Goal: Task Accomplishment & Management: Manage account settings

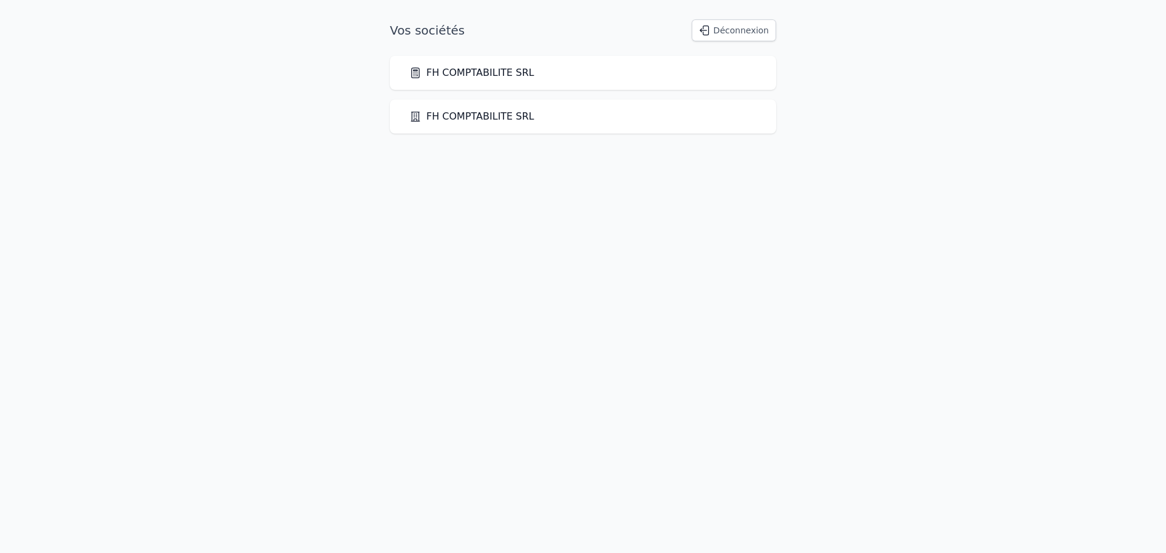
click at [507, 70] on link "FH COMPTABILITE SRL" at bounding box center [471, 73] width 125 height 15
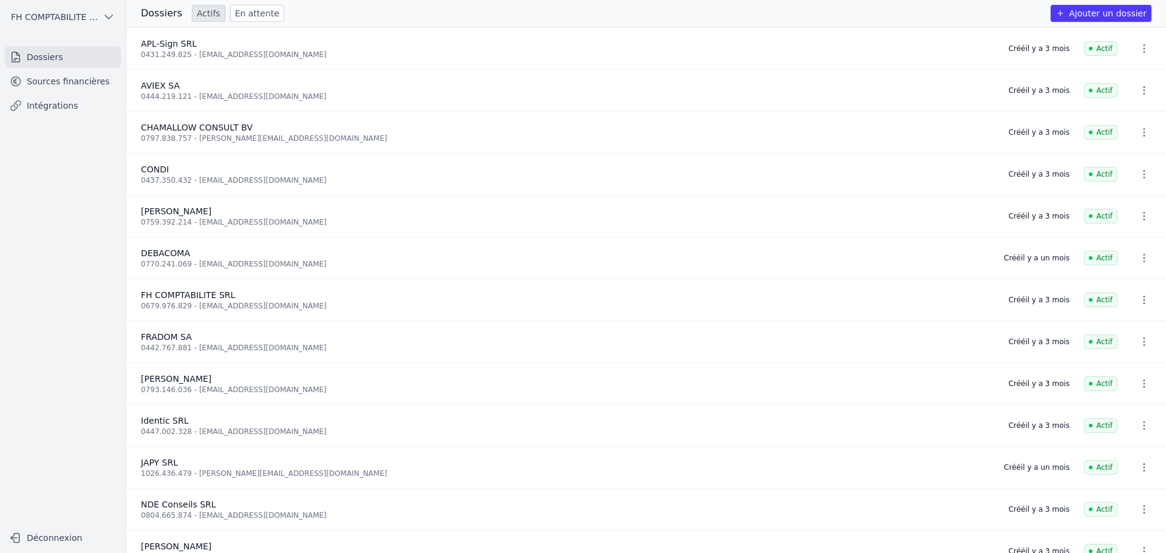
click at [58, 87] on link "Sources financières" at bounding box center [63, 81] width 116 height 22
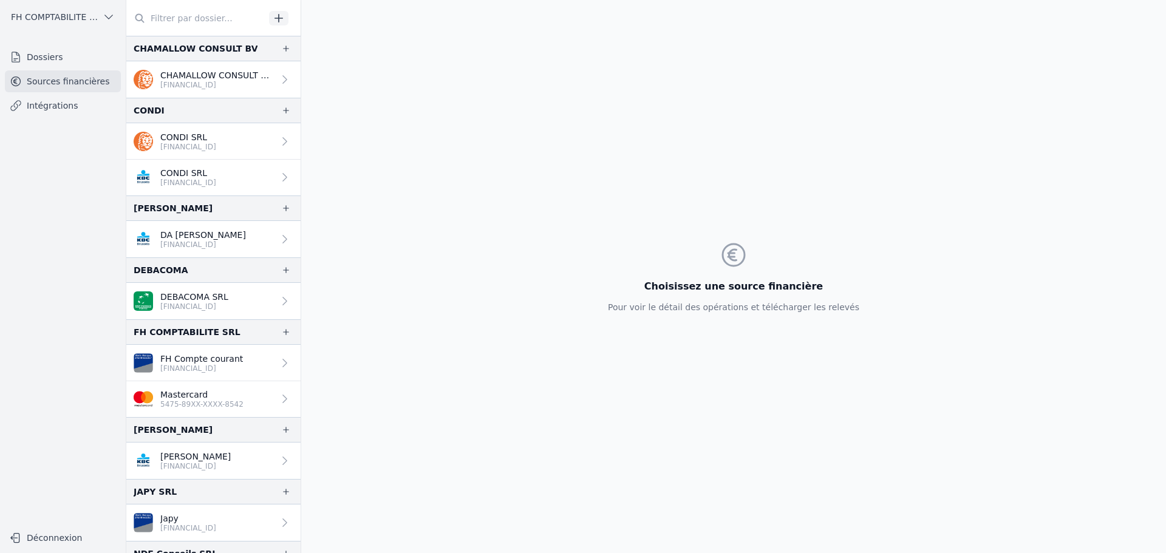
click at [183, 397] on p "Mastercard" at bounding box center [201, 395] width 83 height 12
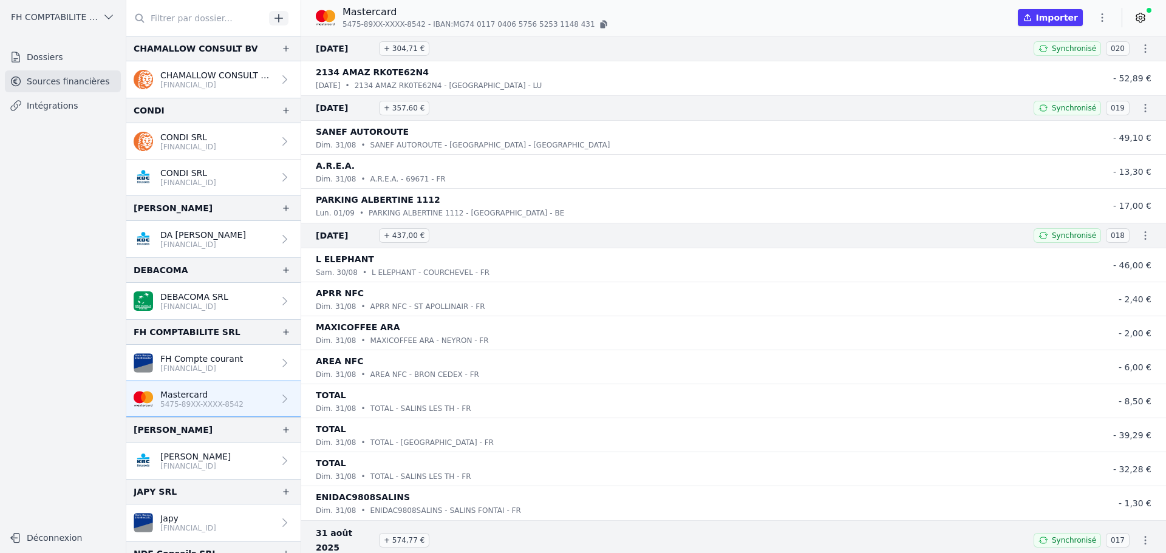
click at [1143, 19] on icon at bounding box center [1141, 18] width 12 height 12
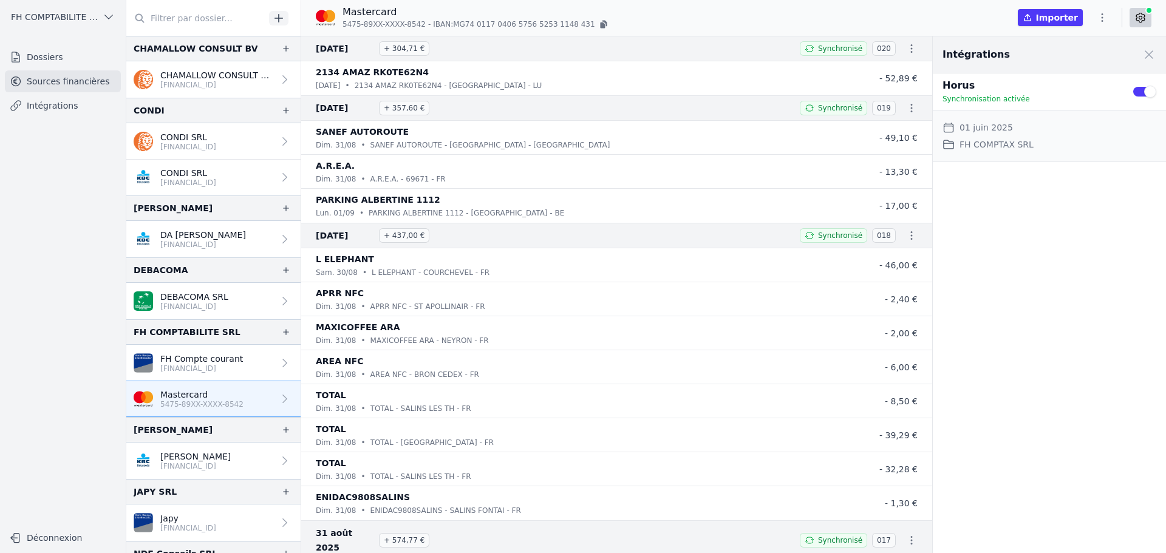
click at [859, 10] on div "Mastercard 5475-89XX-XXXX-8542 - IBAN: MG74 [FINANCIAL_ID] [FINANCIAL_ID] Impor…" at bounding box center [733, 18] width 865 height 26
click at [1107, 10] on button "button" at bounding box center [1102, 17] width 24 height 19
click at [1078, 86] on button "Supprimer" at bounding box center [1073, 88] width 87 height 22
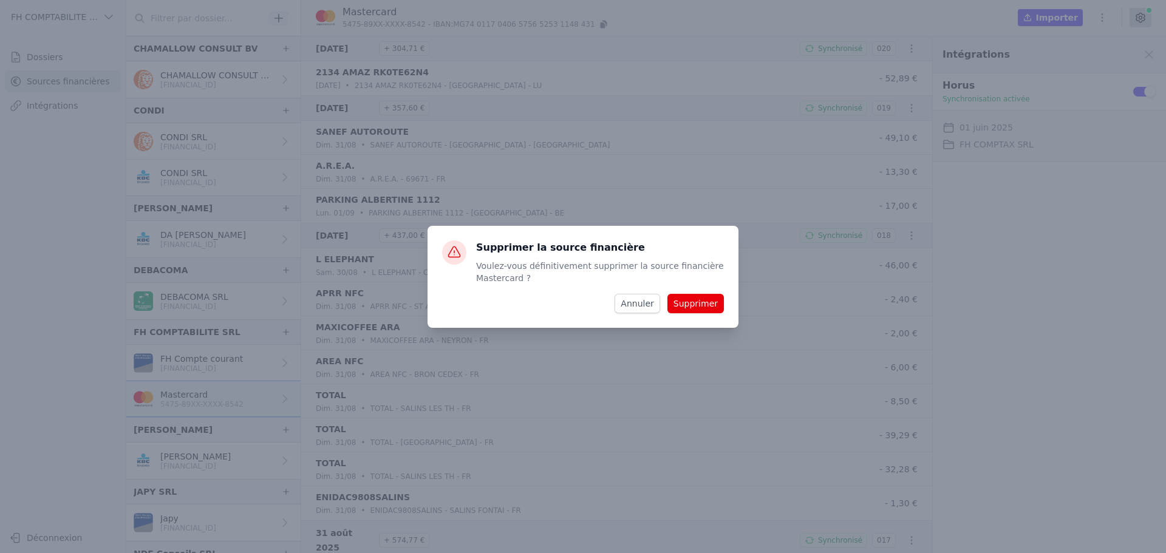
click at [706, 301] on button "Supprimer" at bounding box center [696, 303] width 56 height 19
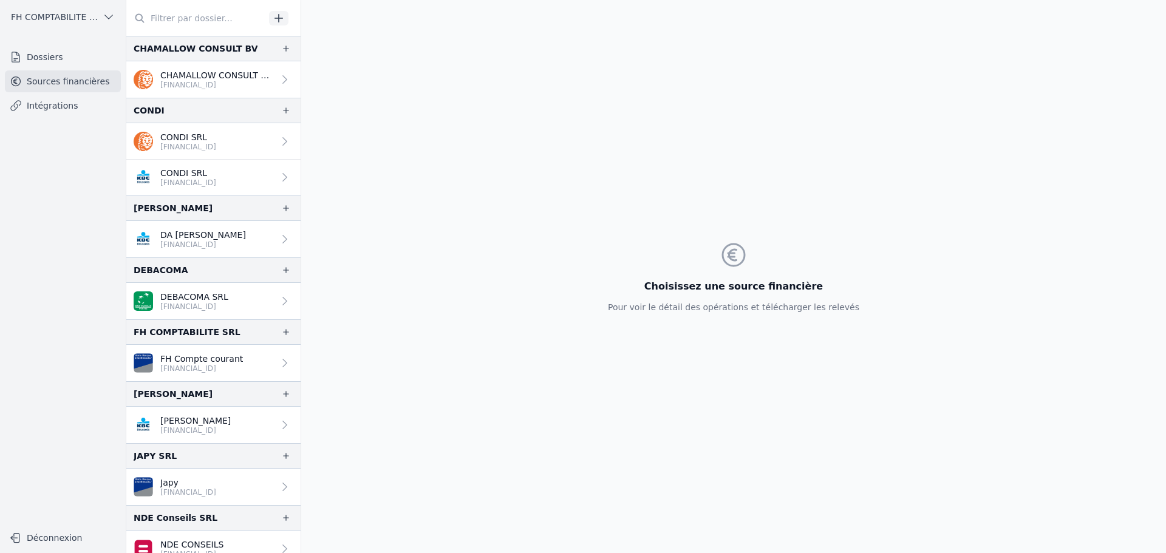
click at [283, 15] on icon "button" at bounding box center [279, 18] width 12 height 12
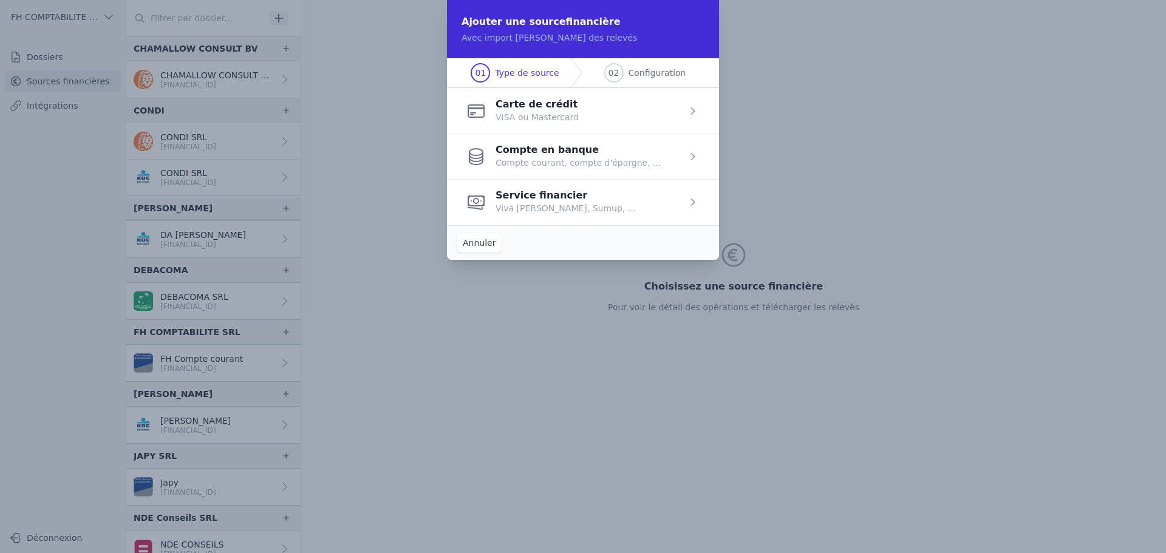
click at [554, 115] on span "button" at bounding box center [583, 111] width 272 height 46
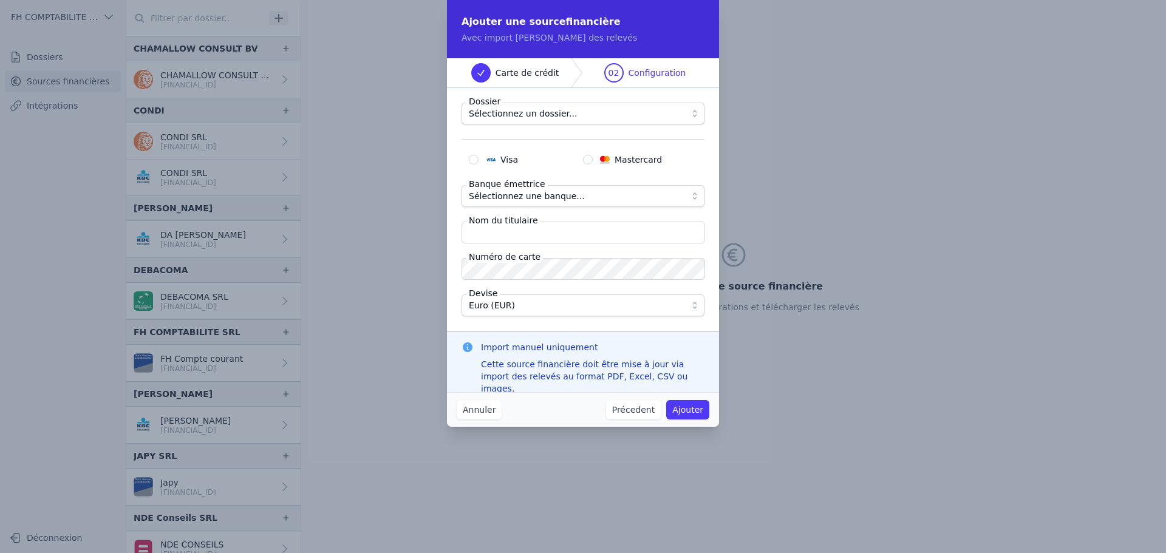
click at [505, 190] on span "Sélectionnez une banque..." at bounding box center [527, 196] width 116 height 15
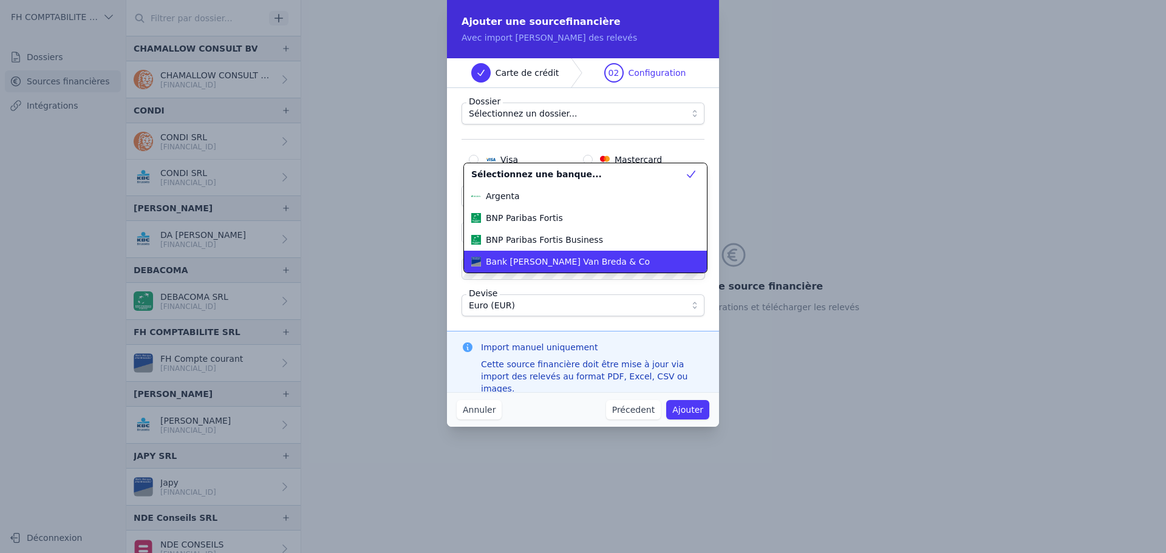
click at [541, 265] on span "Bank [PERSON_NAME] Van Breda & Co" at bounding box center [568, 262] width 164 height 12
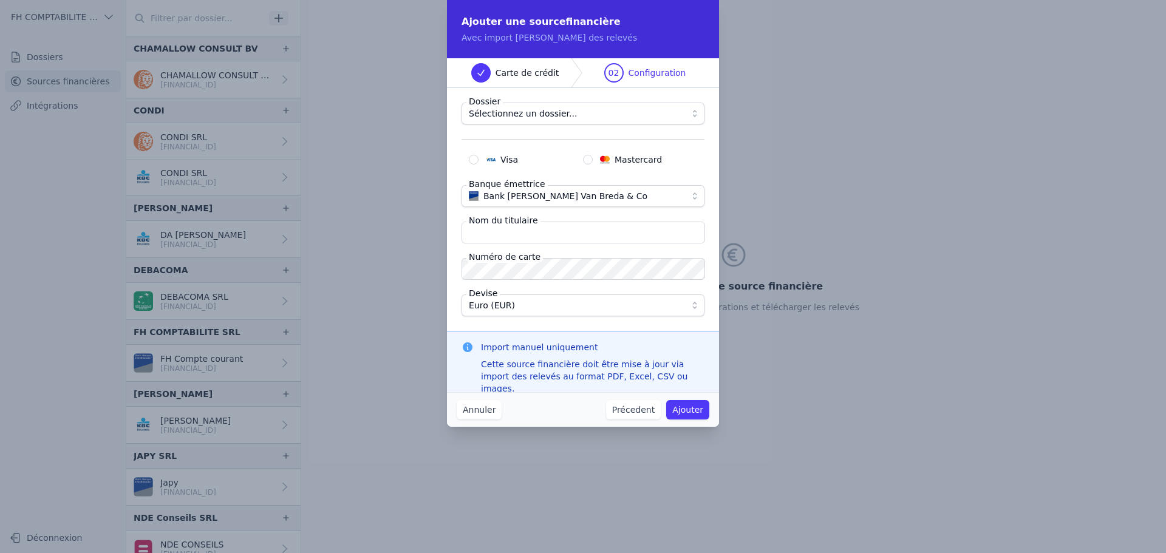
click at [624, 160] on span "Mastercard" at bounding box center [638, 160] width 47 height 12
click at [593, 160] on input "Mastercard" at bounding box center [588, 160] width 10 height 10
radio input "true"
click at [602, 109] on span "Sélectionnez un dossier..." at bounding box center [574, 113] width 211 height 15
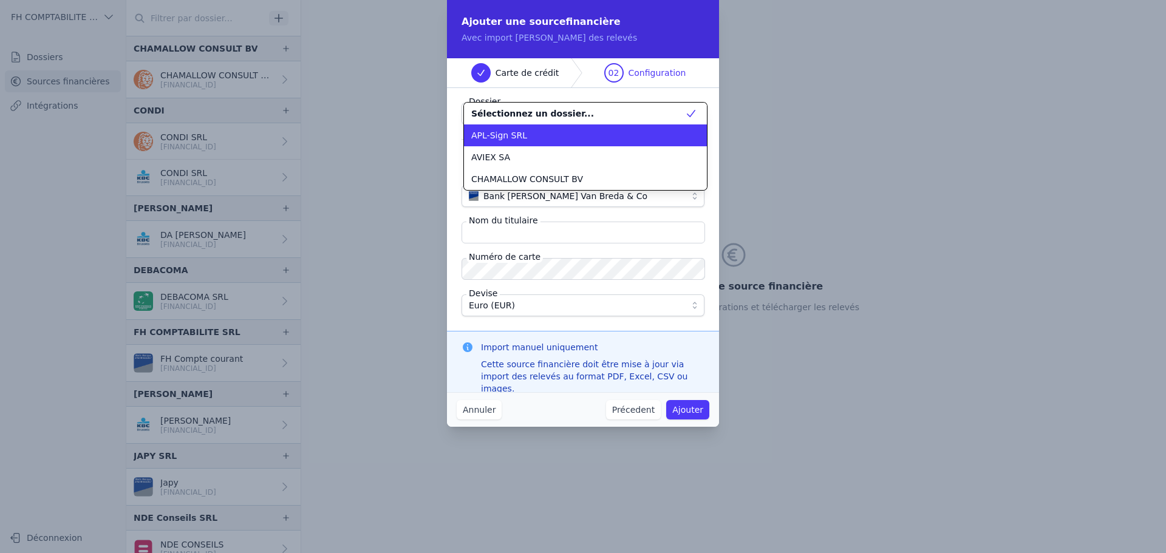
scroll to position [87, 0]
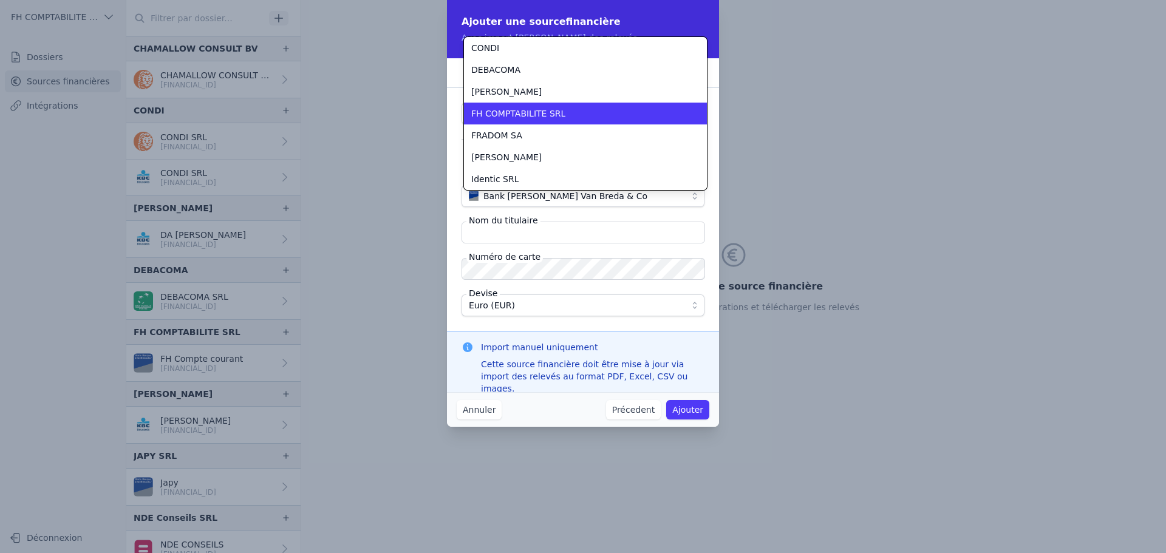
click at [589, 117] on div "FH COMPTABILITE SRL" at bounding box center [578, 114] width 214 height 12
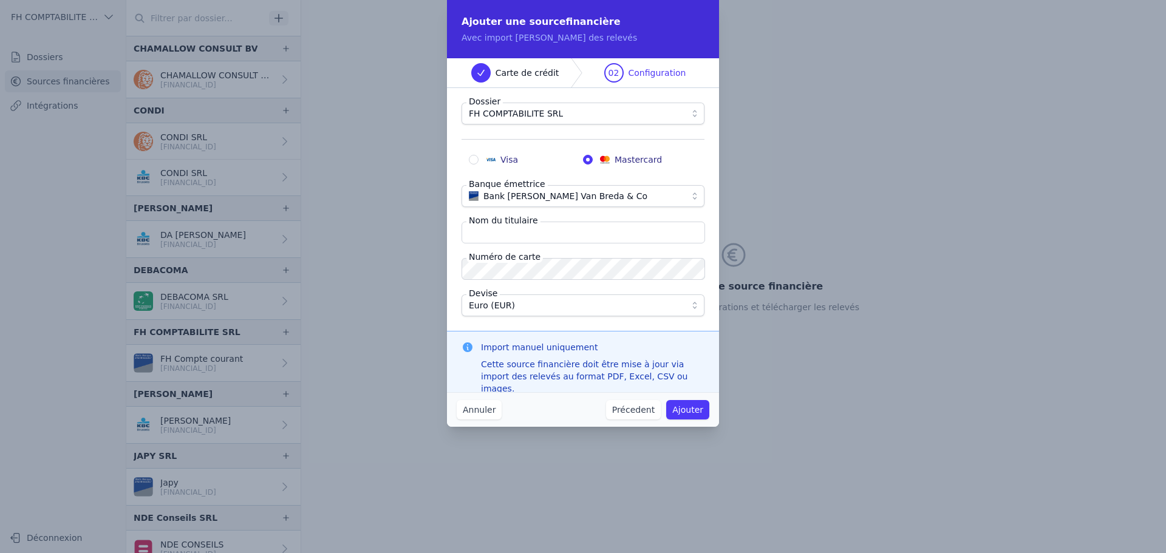
click at [606, 239] on input "Nom du titulaire" at bounding box center [584, 233] width 244 height 22
type input "[PERSON_NAME]"
click at [631, 309] on span "Euro (EUR)" at bounding box center [574, 305] width 211 height 15
click at [689, 406] on button "Ajouter" at bounding box center [687, 409] width 43 height 19
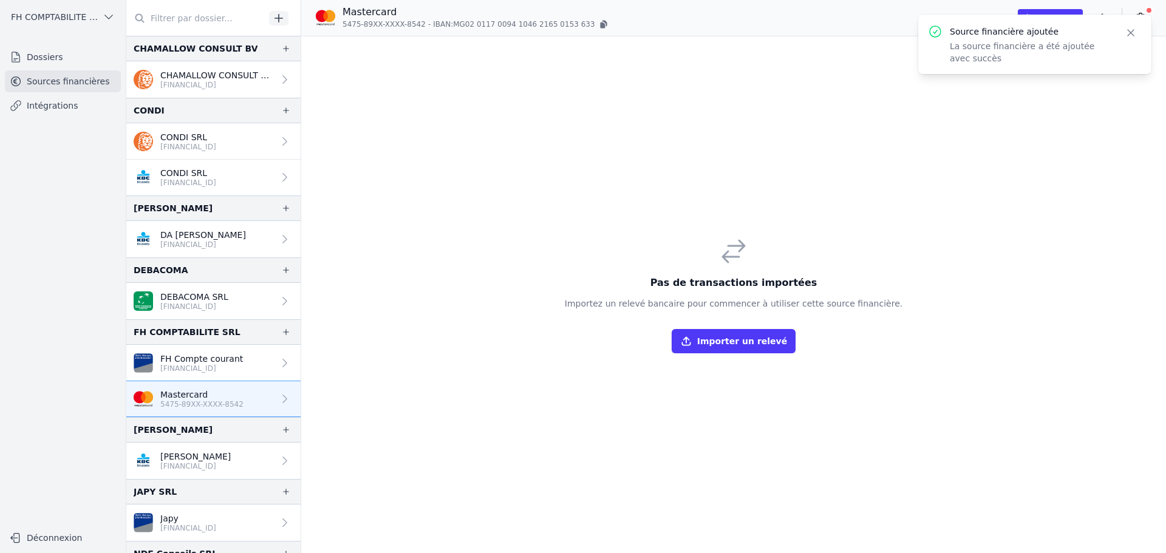
click at [1134, 31] on icon "button" at bounding box center [1131, 33] width 12 height 12
click at [1140, 15] on icon at bounding box center [1141, 17] width 9 height 9
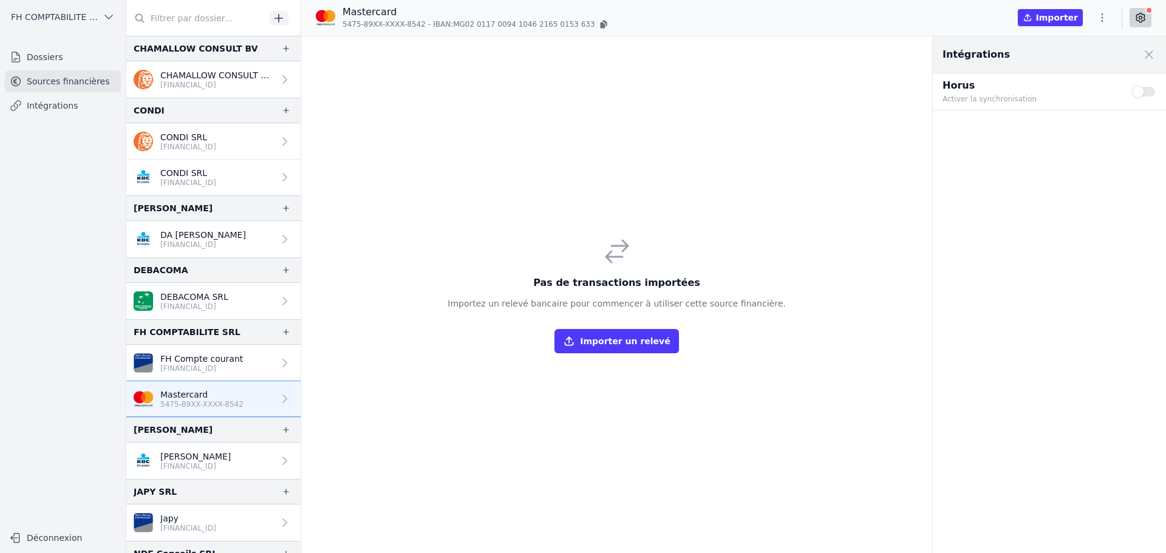
click at [1133, 87] on div "Horus Activer la synchronisation Use setting" at bounding box center [1049, 92] width 233 height 36
click at [1137, 92] on button "Use setting" at bounding box center [1144, 92] width 24 height 12
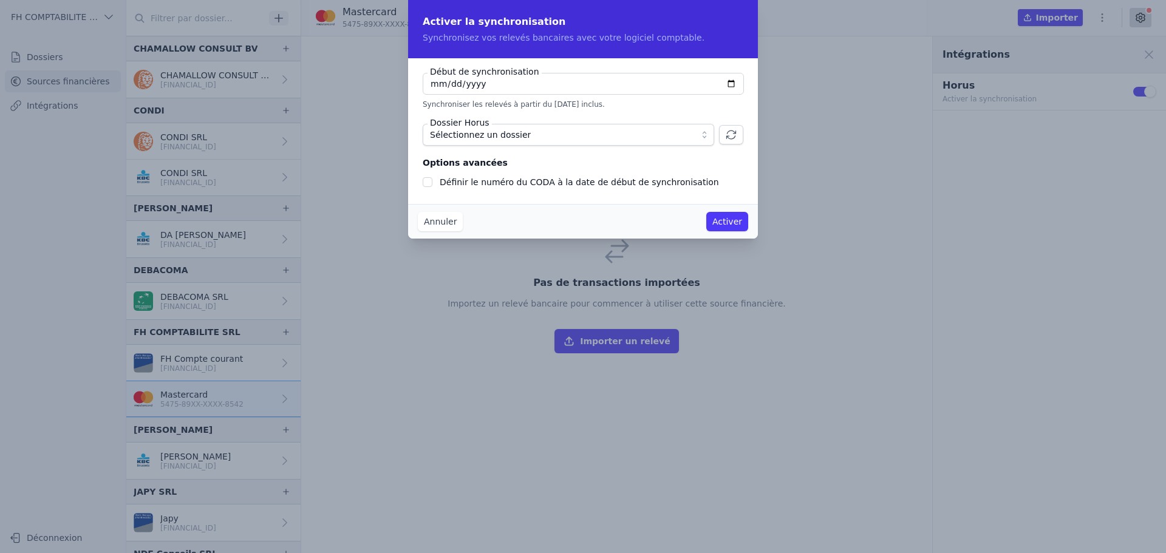
click at [518, 129] on span "Sélectionnez un dossier" at bounding box center [480, 135] width 101 height 15
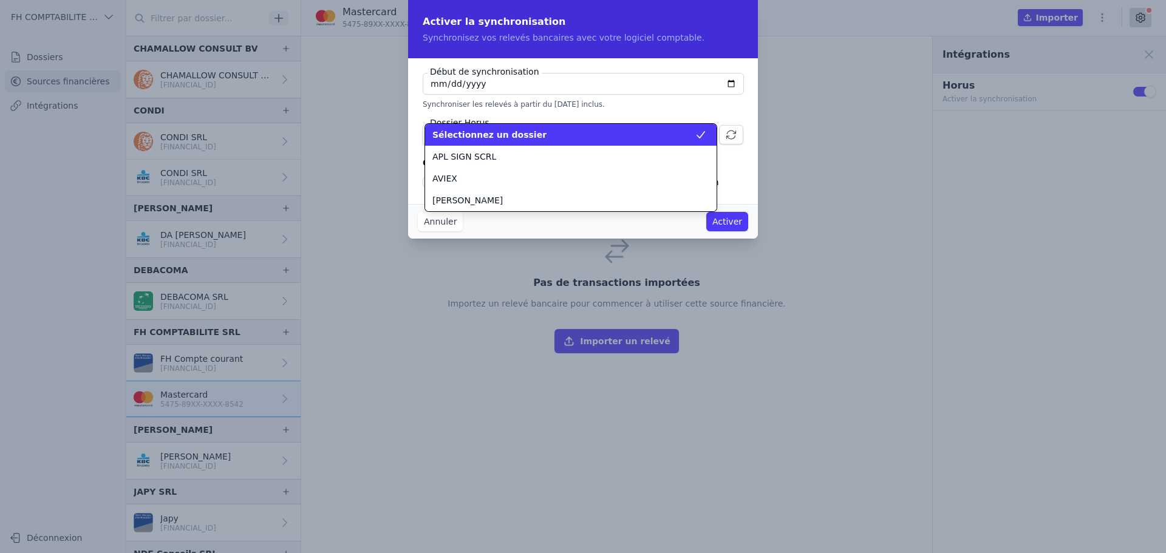
scroll to position [175, 0]
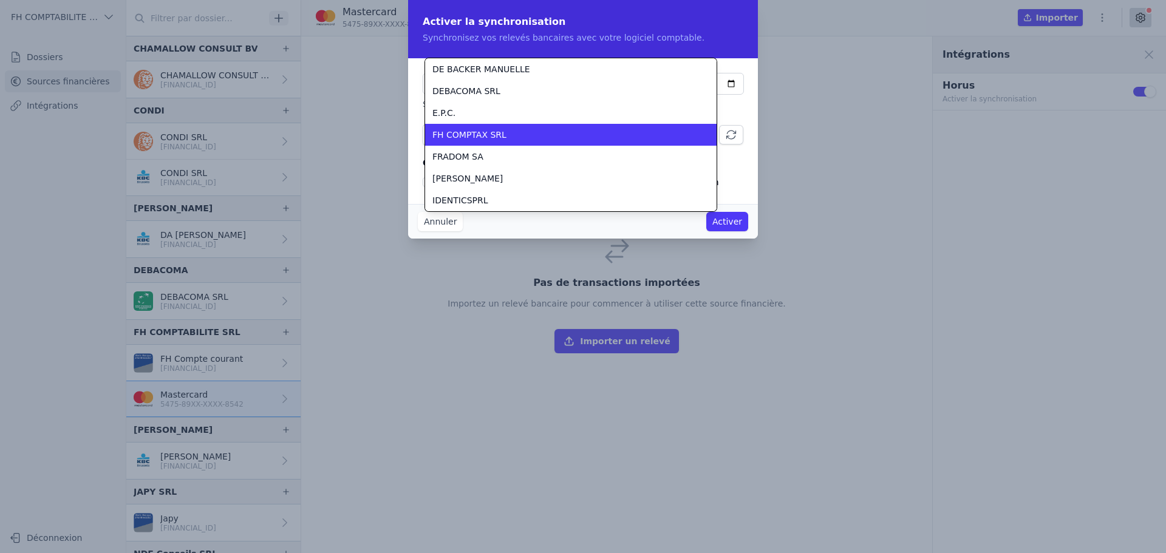
click at [516, 134] on div "FH COMPTAX SRL" at bounding box center [564, 135] width 262 height 12
checkbox input "false"
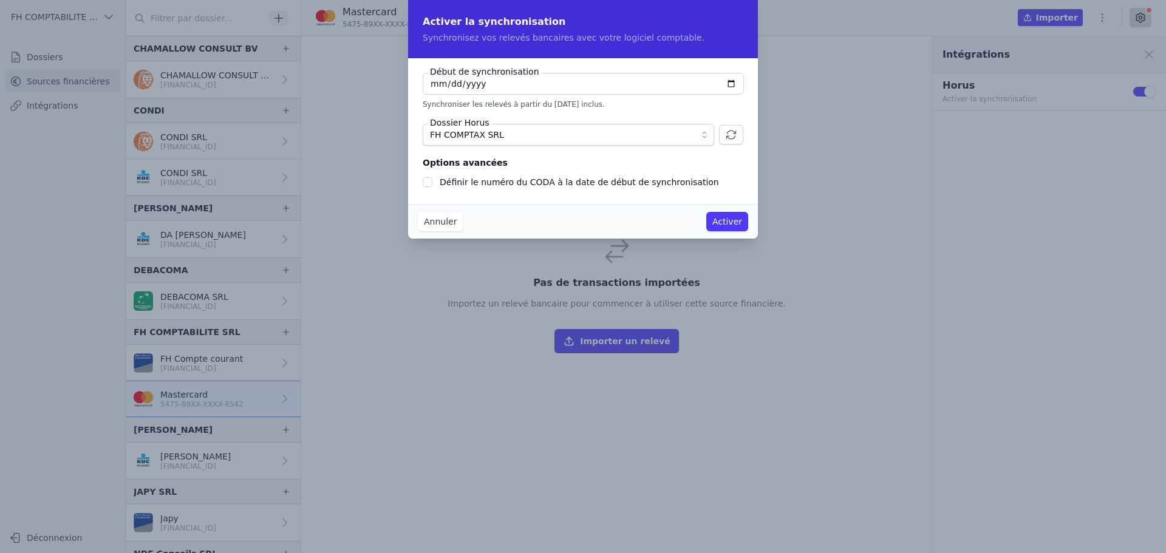
click at [736, 218] on button "Activer" at bounding box center [727, 221] width 42 height 19
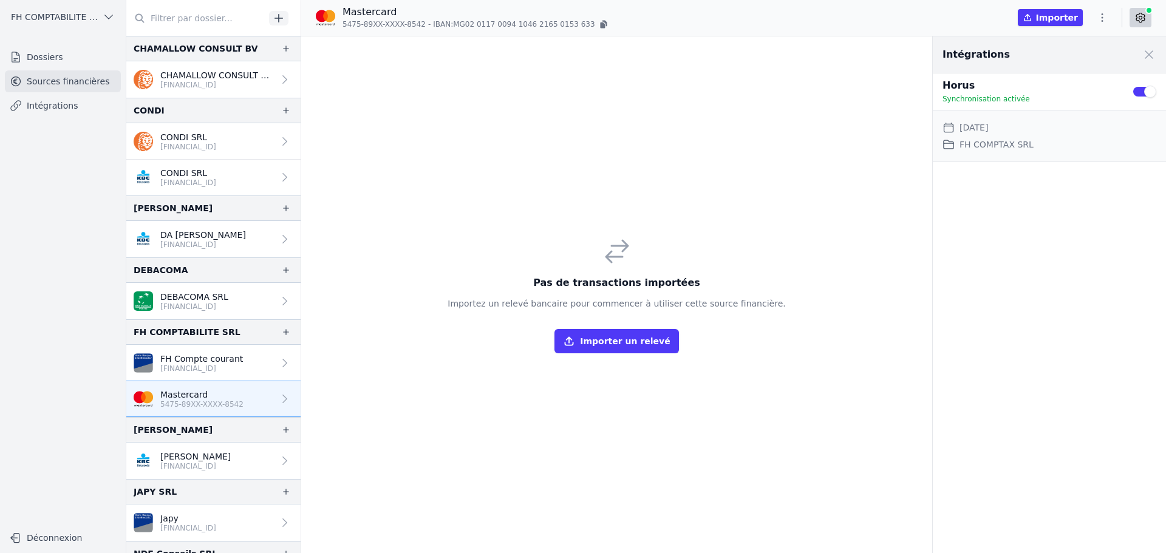
click at [1137, 90] on button "Use setting" at bounding box center [1144, 92] width 24 height 12
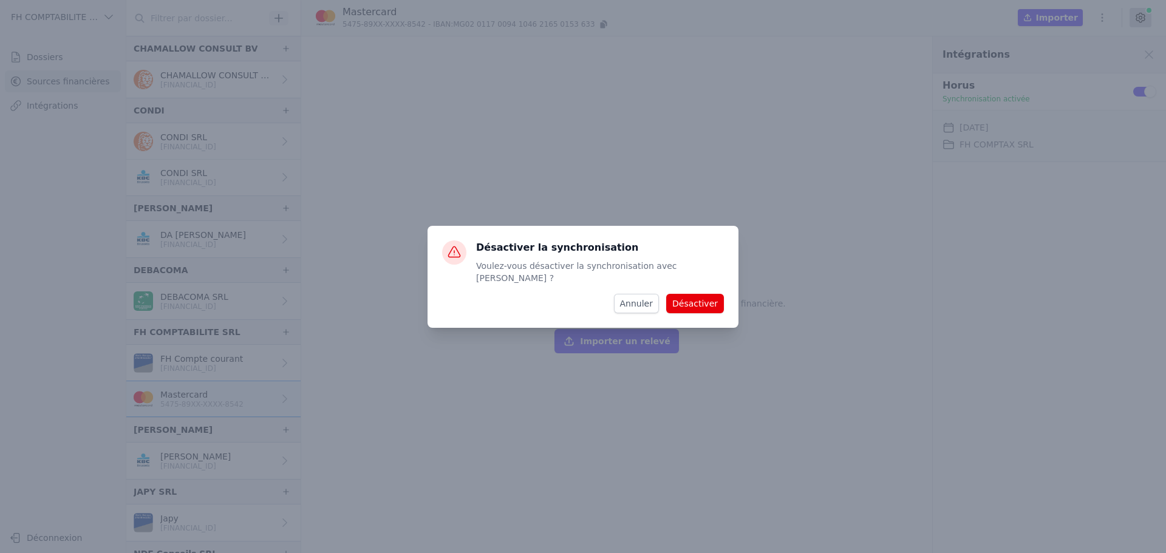
click at [716, 297] on button "Désactiver" at bounding box center [695, 303] width 58 height 19
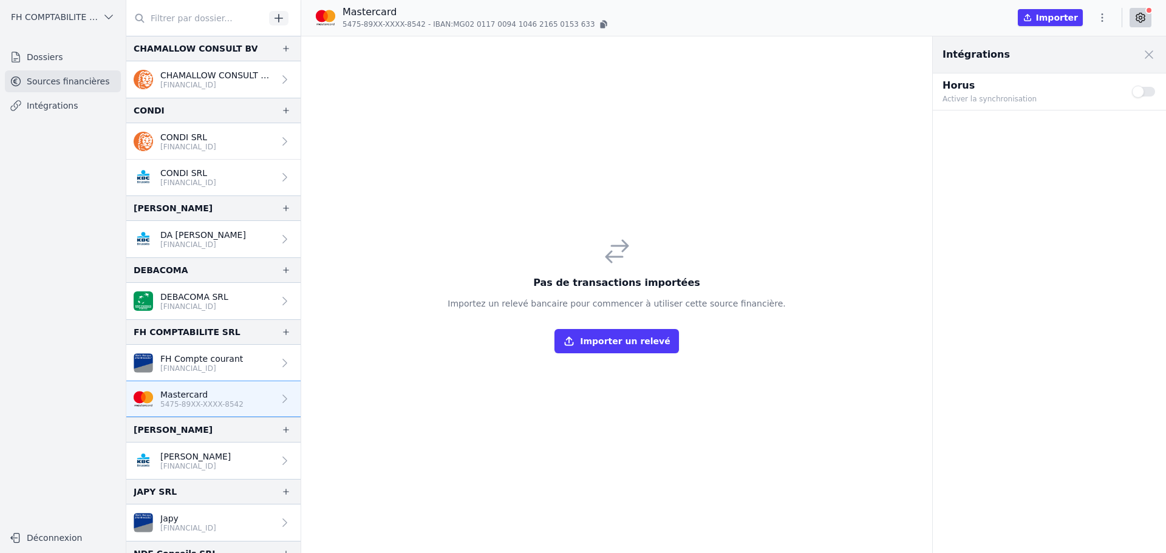
click at [1151, 88] on button "Use setting" at bounding box center [1144, 92] width 24 height 12
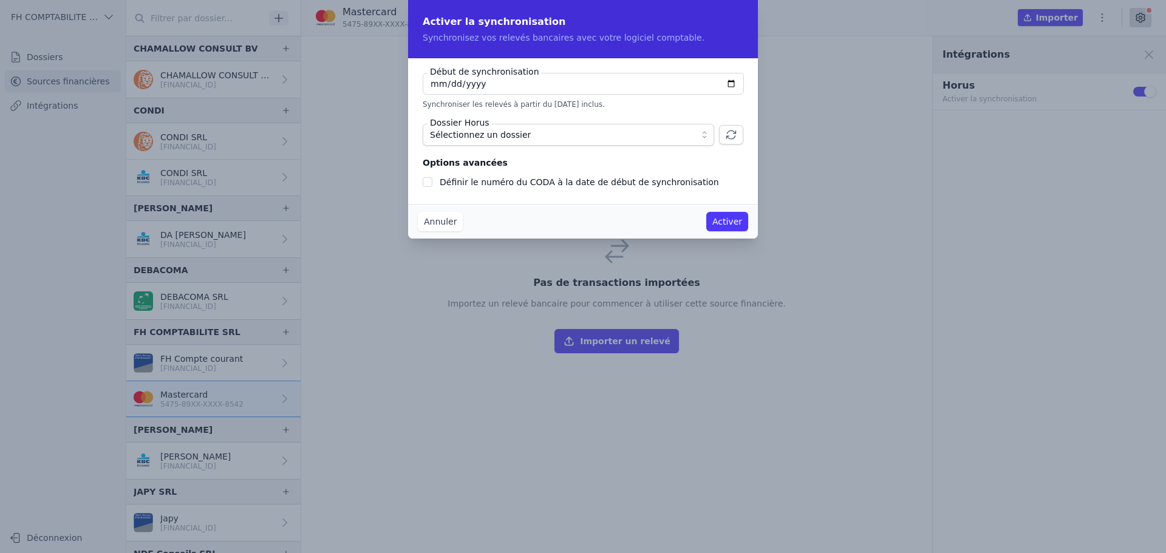
checkbox input "false"
type input "[DATE]"
click at [516, 134] on span "Sélectionnez un dossier" at bounding box center [480, 135] width 101 height 15
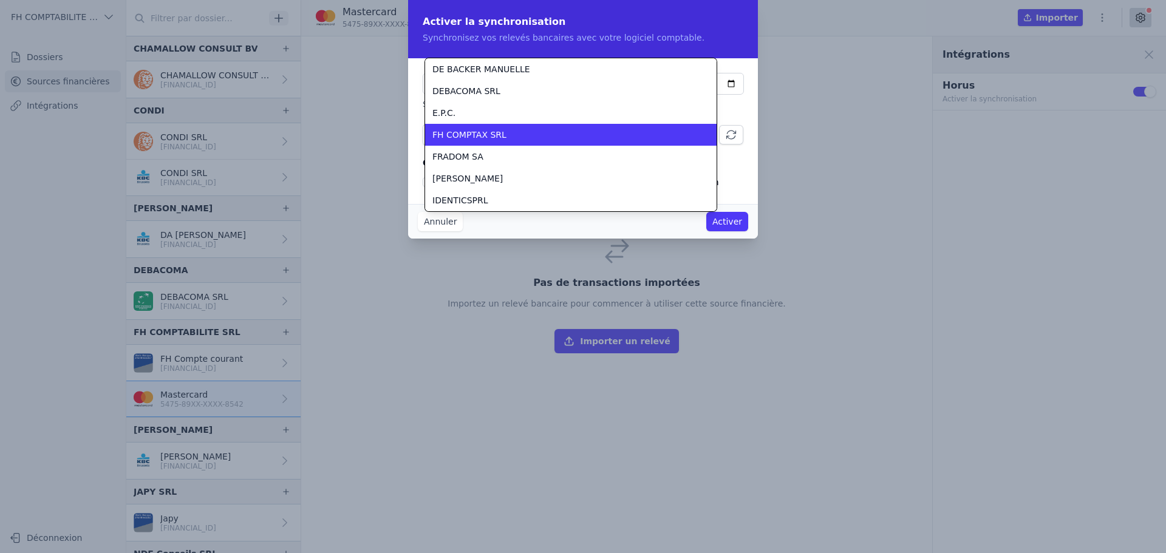
click at [517, 140] on div "FH COMPTAX SRL" at bounding box center [564, 135] width 262 height 12
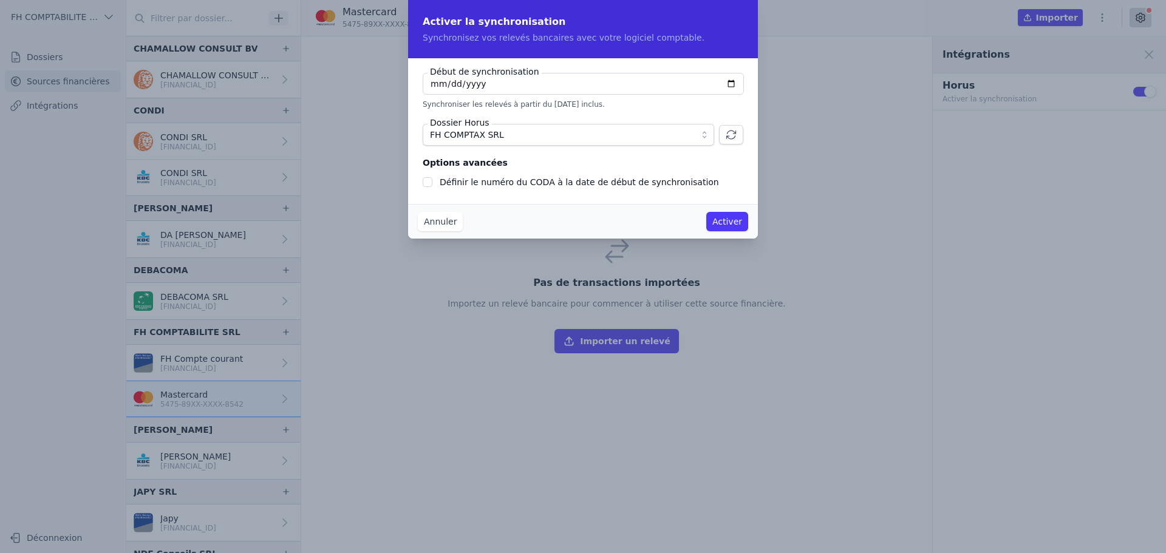
click at [632, 185] on label "Définir le numéro du CODA à la date de début de synchronisation" at bounding box center [579, 182] width 279 height 10
click at [433, 185] on input "Définir le numéro du CODA à la date de début de synchronisation" at bounding box center [428, 182] width 10 height 10
checkbox input "true"
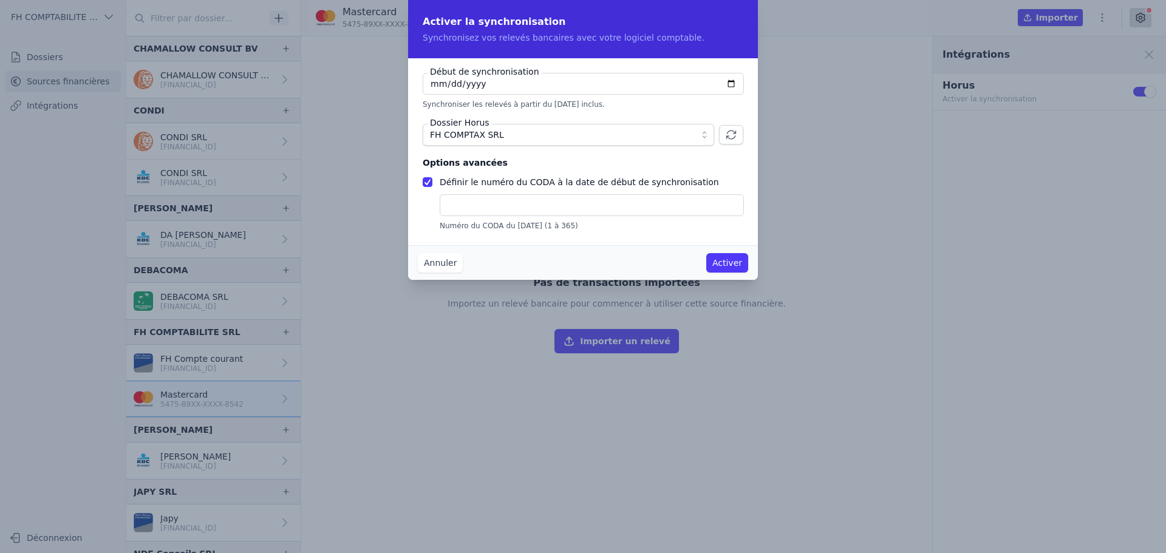
drag, startPoint x: 632, startPoint y: 185, endPoint x: 570, endPoint y: 170, distance: 63.1
click at [570, 170] on fieldset "Options avancées Définir le numéro du CODA à la date de début de synchronisatio…" at bounding box center [583, 193] width 321 height 75
click at [513, 202] on input "text" at bounding box center [592, 205] width 304 height 22
drag, startPoint x: 513, startPoint y: 202, endPoint x: 411, endPoint y: 202, distance: 102.1
click at [411, 202] on div "Début de synchronisation [DATE] Synchroniser les relevés à partir du [DATE] inc…" at bounding box center [583, 151] width 350 height 187
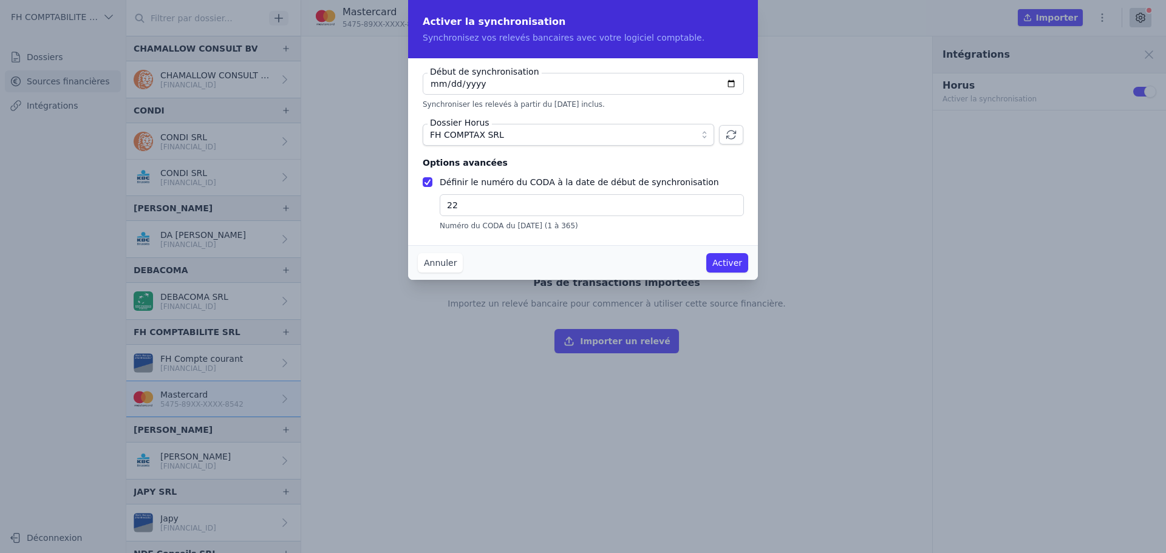
type input "22"
click at [728, 261] on button "Activer" at bounding box center [727, 262] width 42 height 19
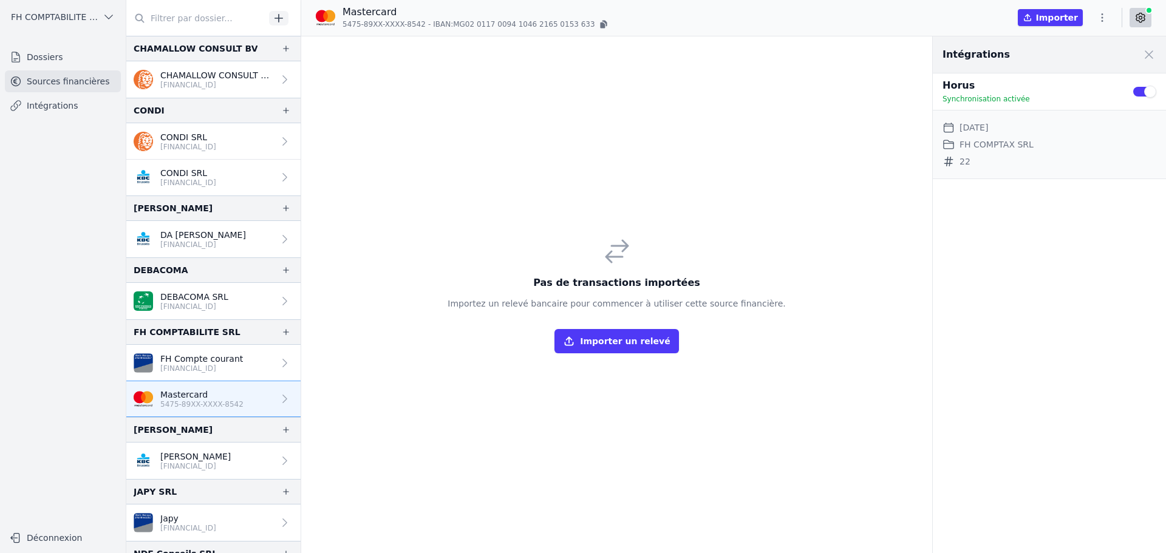
click at [784, 258] on div "Pas de transactions importées Importez un relevé bancaire pour commencer à util…" at bounding box center [617, 294] width 632 height 517
click at [54, 221] on nav "Dossiers Sources financières Intégrations" at bounding box center [63, 281] width 106 height 470
